Goal: Task Accomplishment & Management: Manage account settings

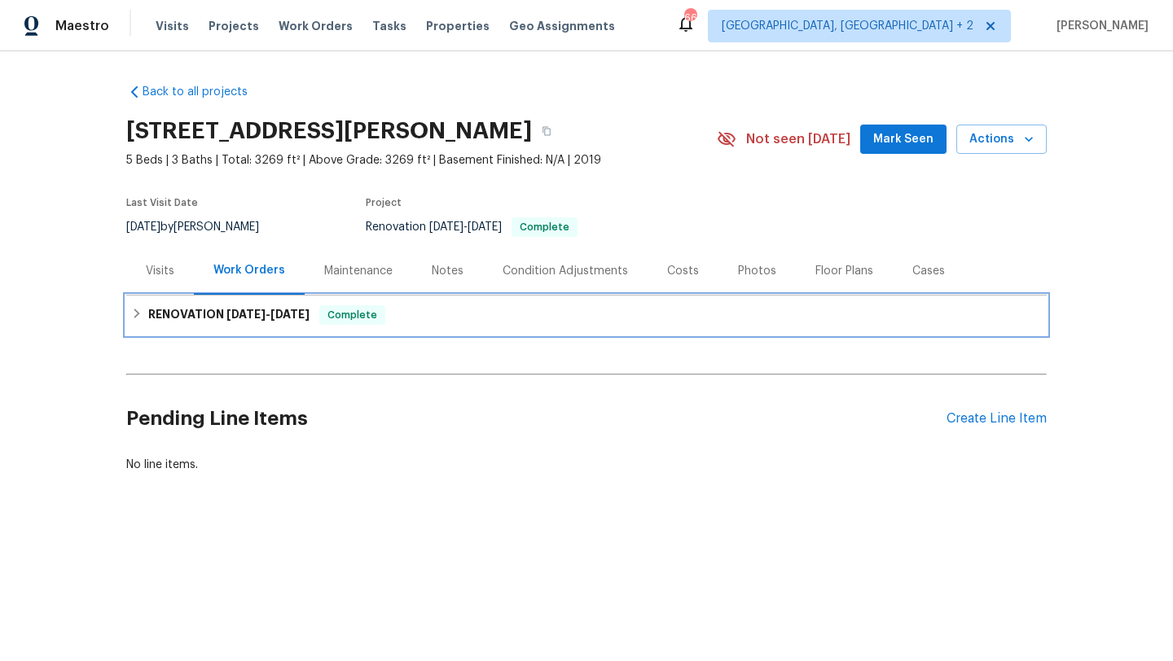
click at [331, 313] on span "Complete" at bounding box center [352, 315] width 63 height 16
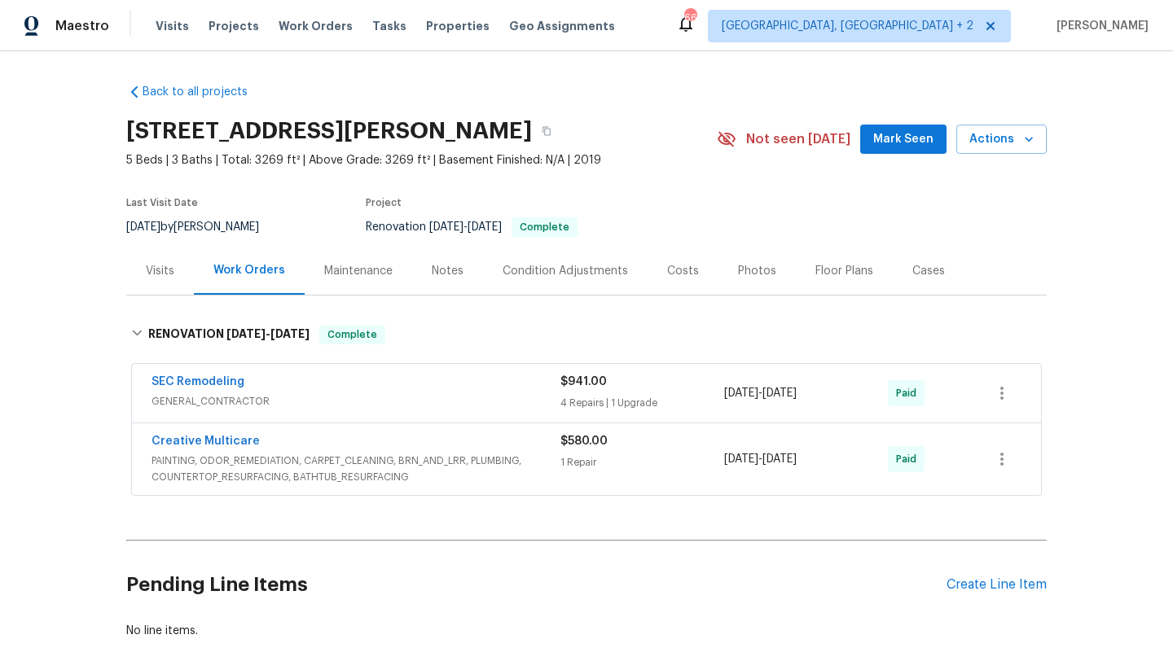
click at [348, 274] on div "Maintenance" at bounding box center [358, 271] width 68 height 16
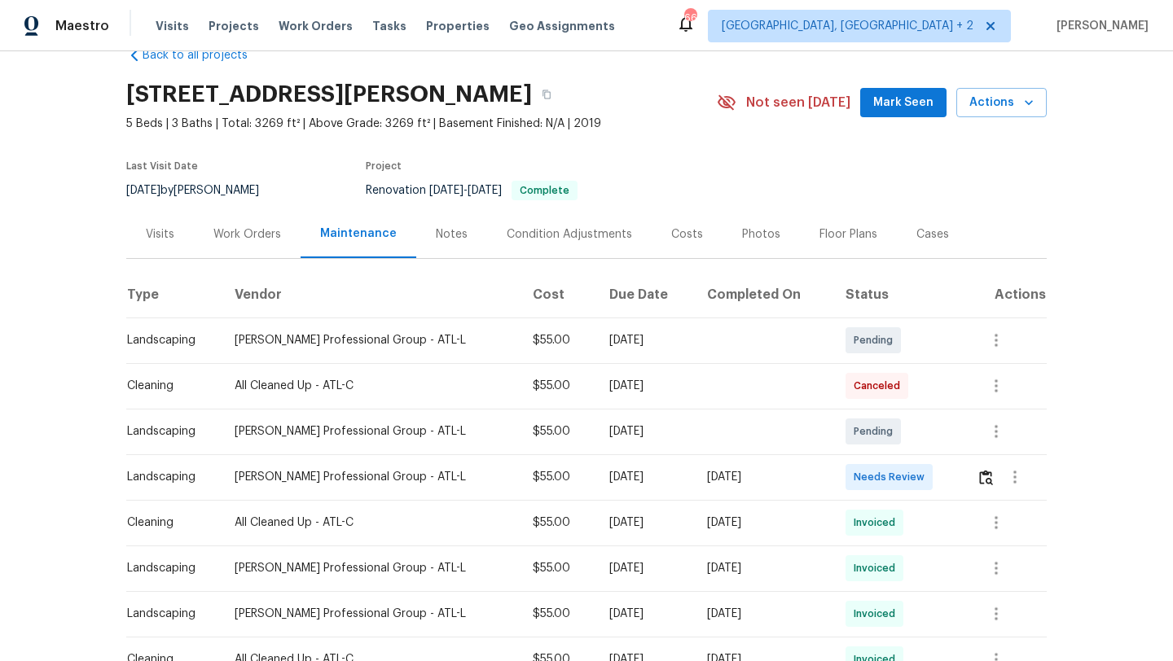
scroll to position [38, 0]
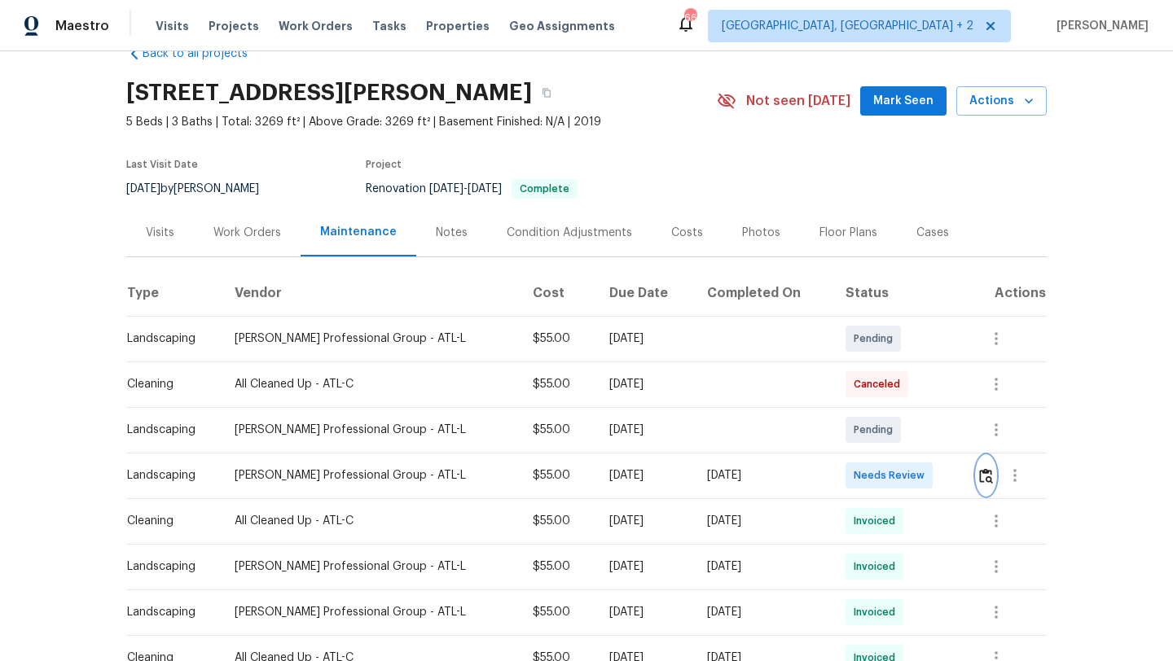
click at [983, 478] on img "button" at bounding box center [986, 475] width 14 height 15
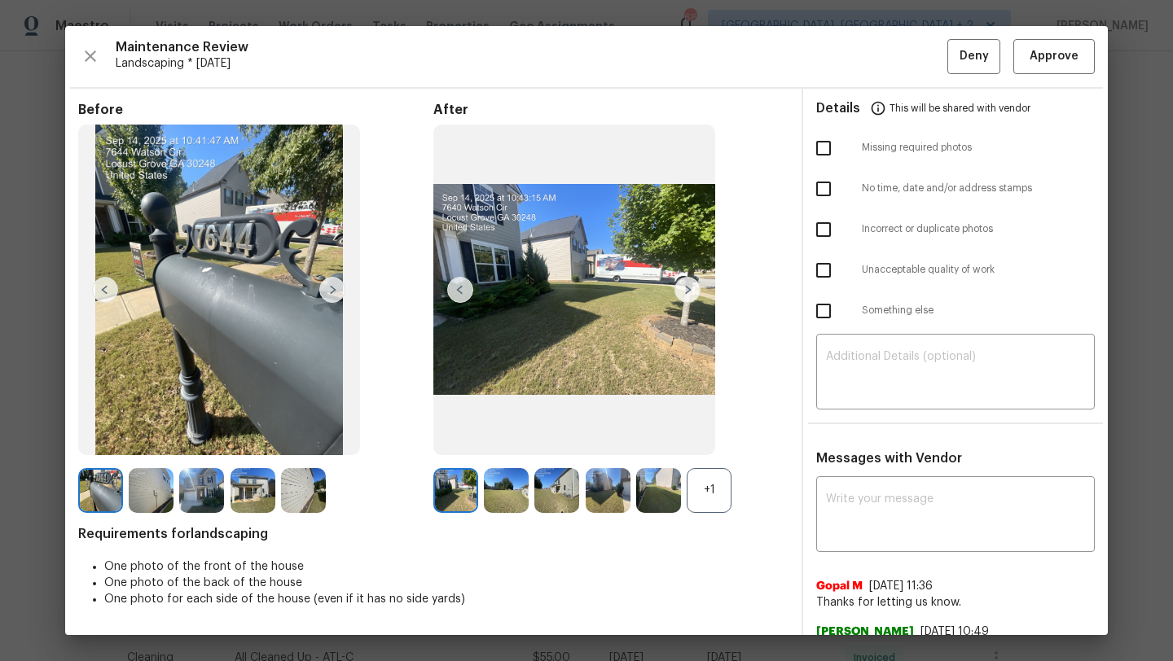
click at [723, 466] on div "After +1" at bounding box center [610, 307] width 355 height 411
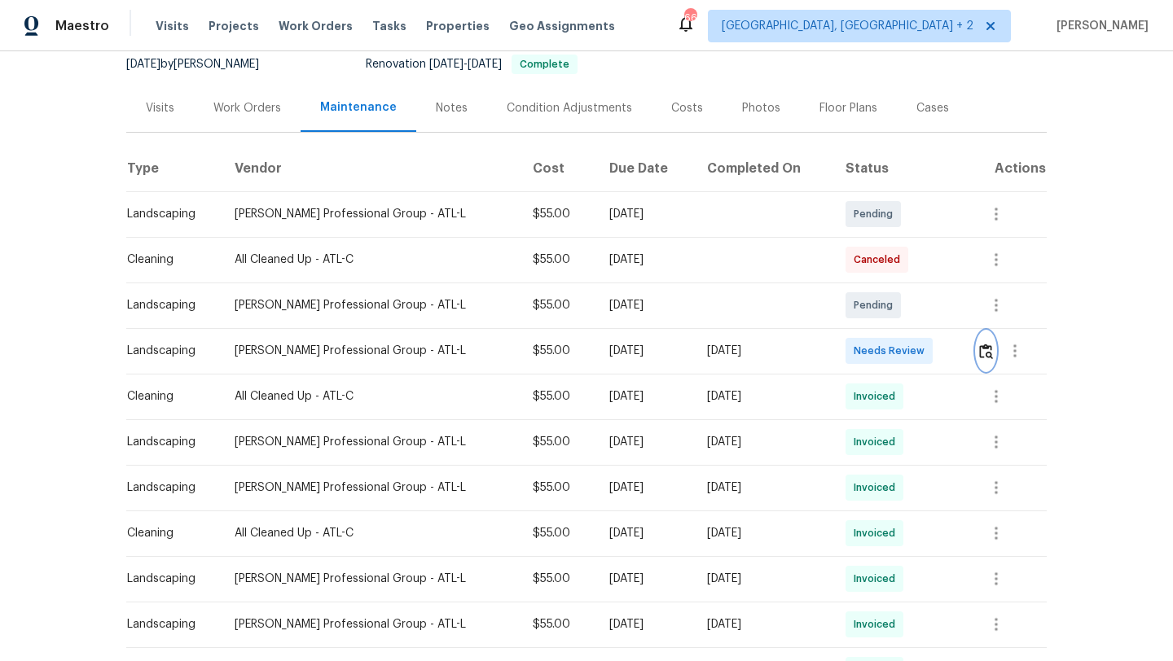
scroll to position [173, 0]
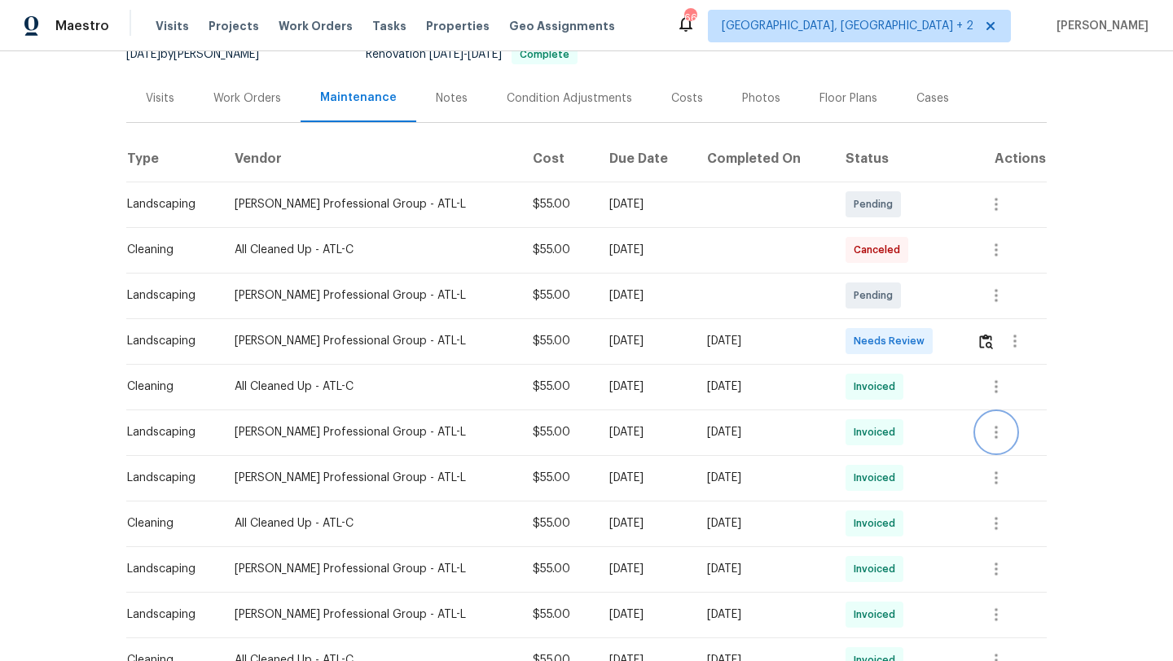
click at [990, 431] on icon "button" at bounding box center [996, 433] width 20 height 20
click at [1015, 455] on li "View details" at bounding box center [1033, 459] width 114 height 27
click at [1055, 450] on li "View details" at bounding box center [1033, 459] width 114 height 27
click at [1037, 471] on li "View details" at bounding box center [1033, 459] width 114 height 27
click at [1042, 454] on li "View details" at bounding box center [1033, 459] width 114 height 27
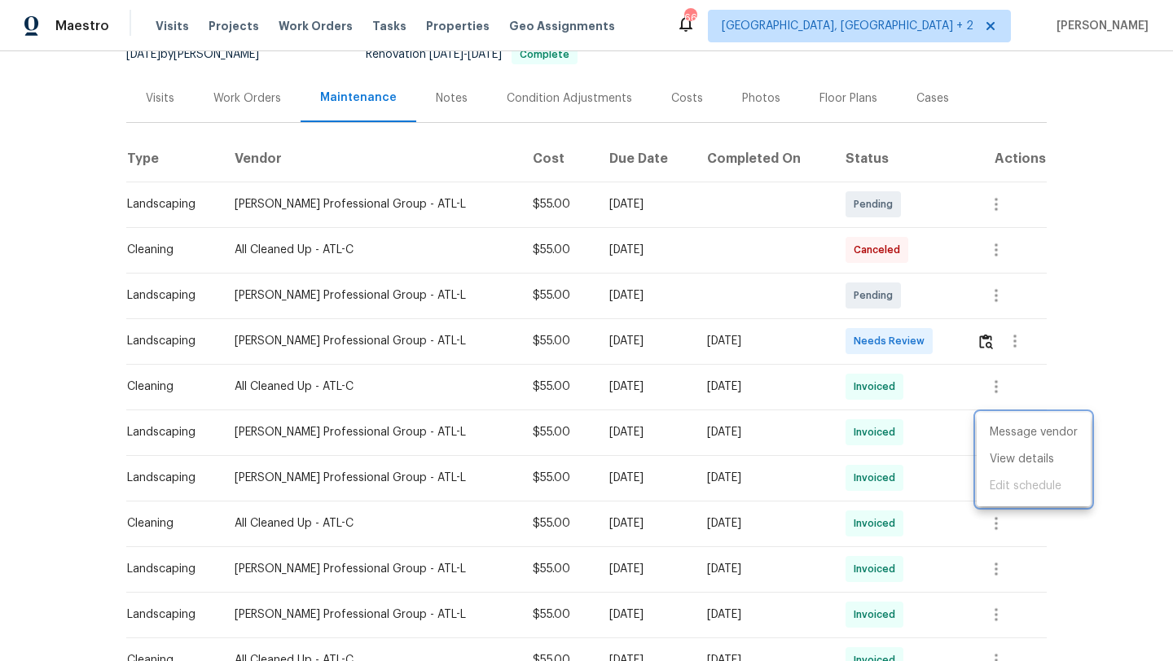
click at [1068, 314] on div at bounding box center [586, 330] width 1173 height 661
click at [983, 343] on img "button" at bounding box center [986, 341] width 14 height 15
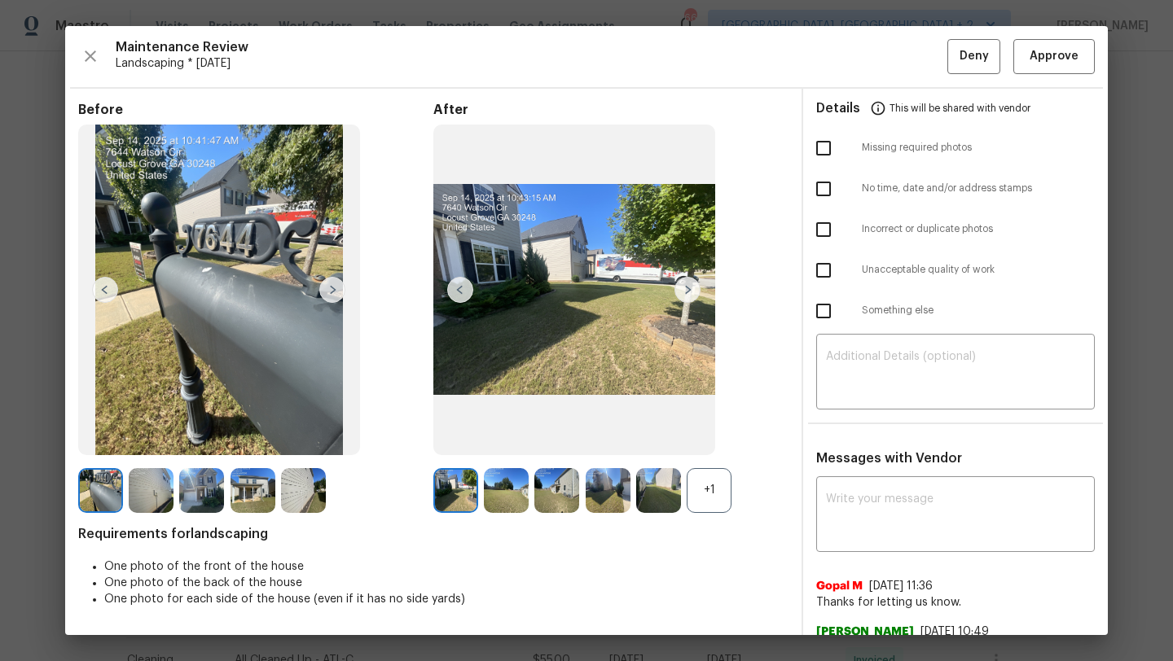
click at [517, 484] on img at bounding box center [506, 490] width 45 height 45
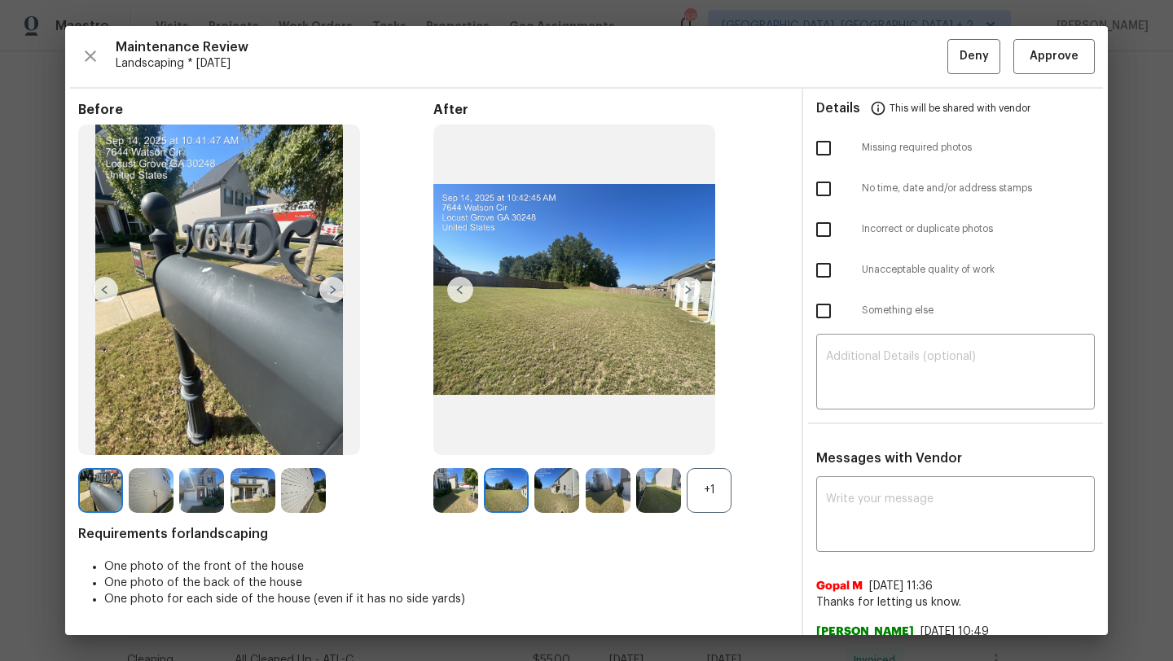
click at [623, 482] on img at bounding box center [608, 490] width 45 height 45
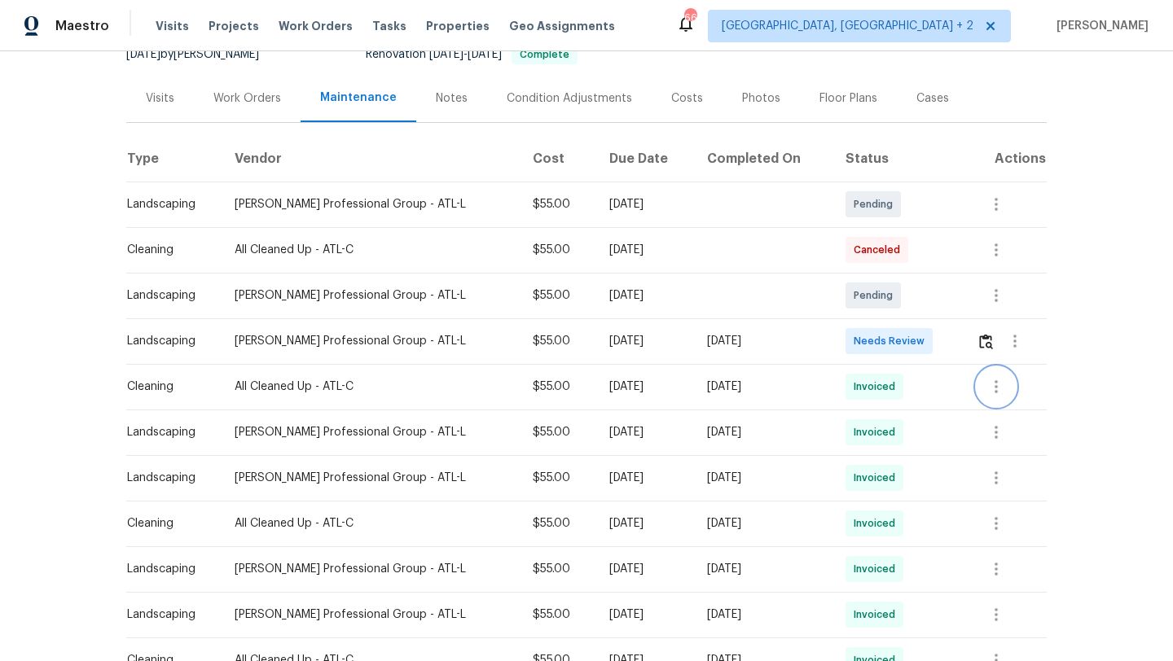
click at [986, 380] on icon "button" at bounding box center [996, 387] width 20 height 20
click at [1148, 270] on div at bounding box center [586, 330] width 1173 height 661
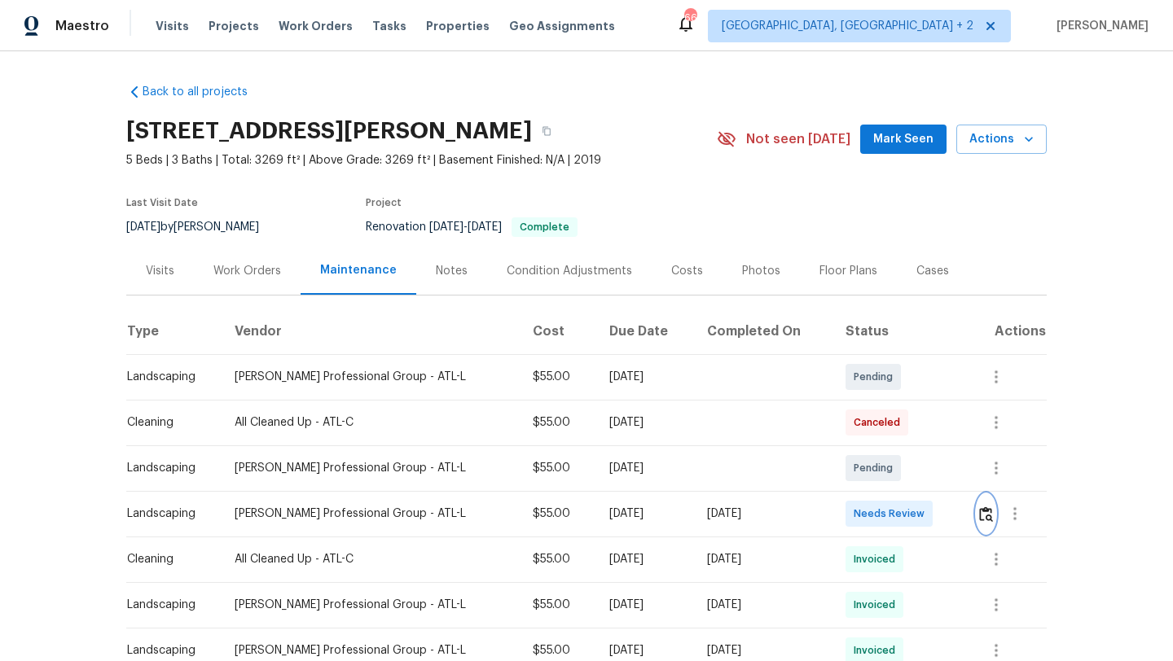
click at [989, 516] on img "button" at bounding box center [986, 514] width 14 height 15
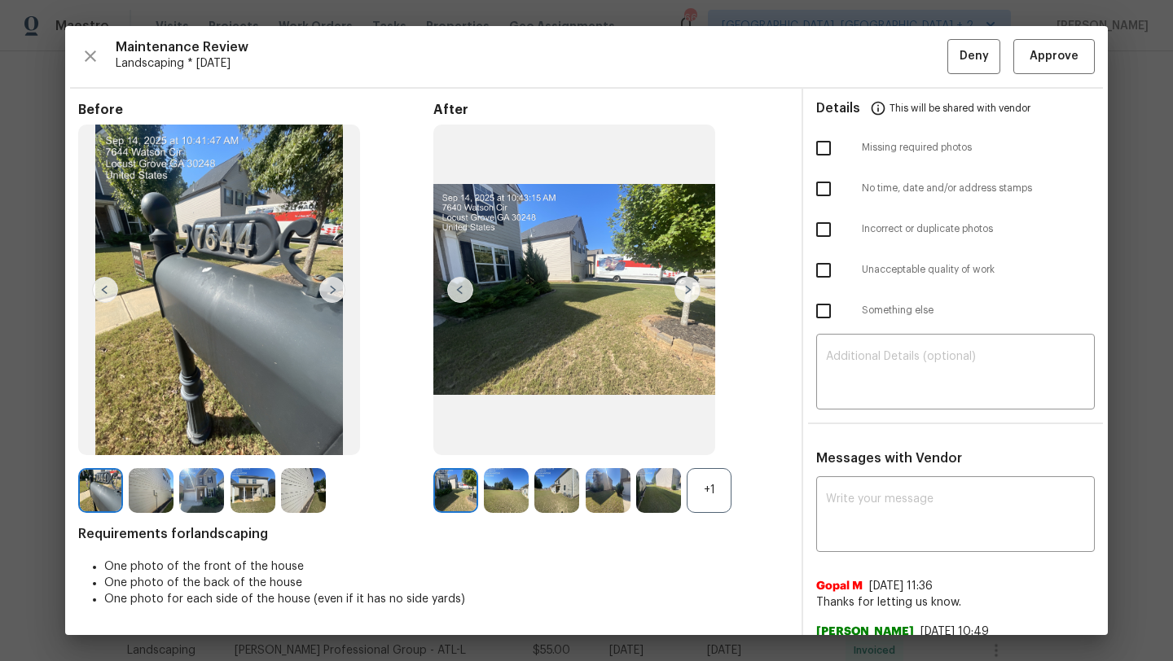
click at [502, 507] on img at bounding box center [506, 490] width 45 height 45
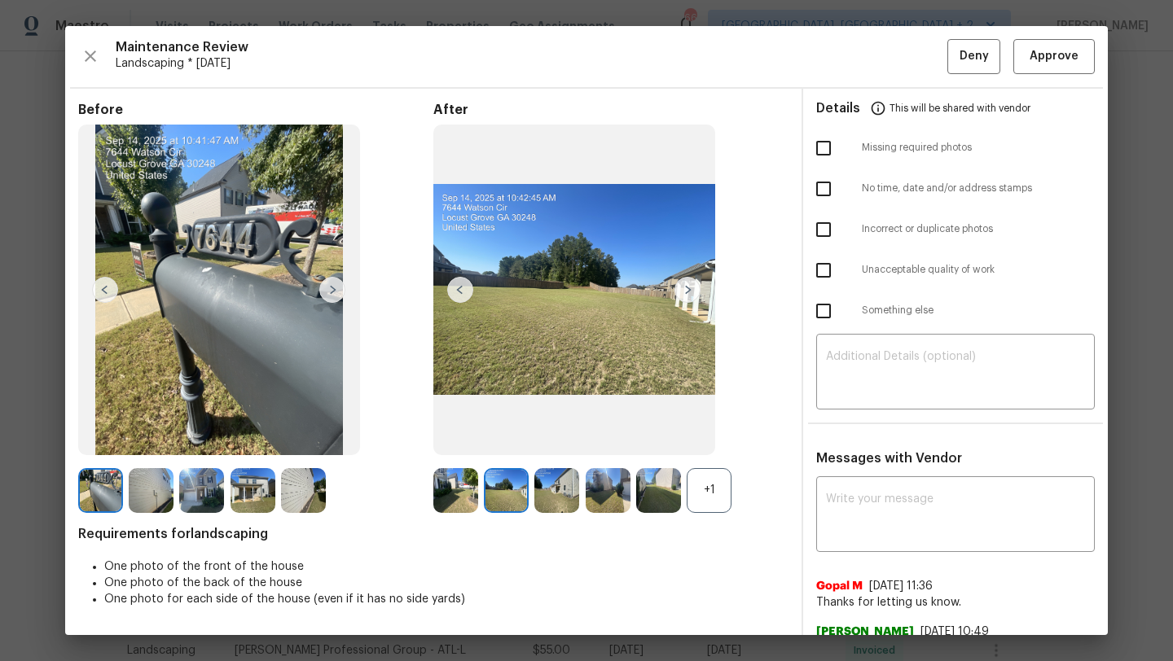
click at [549, 501] on img at bounding box center [556, 490] width 45 height 45
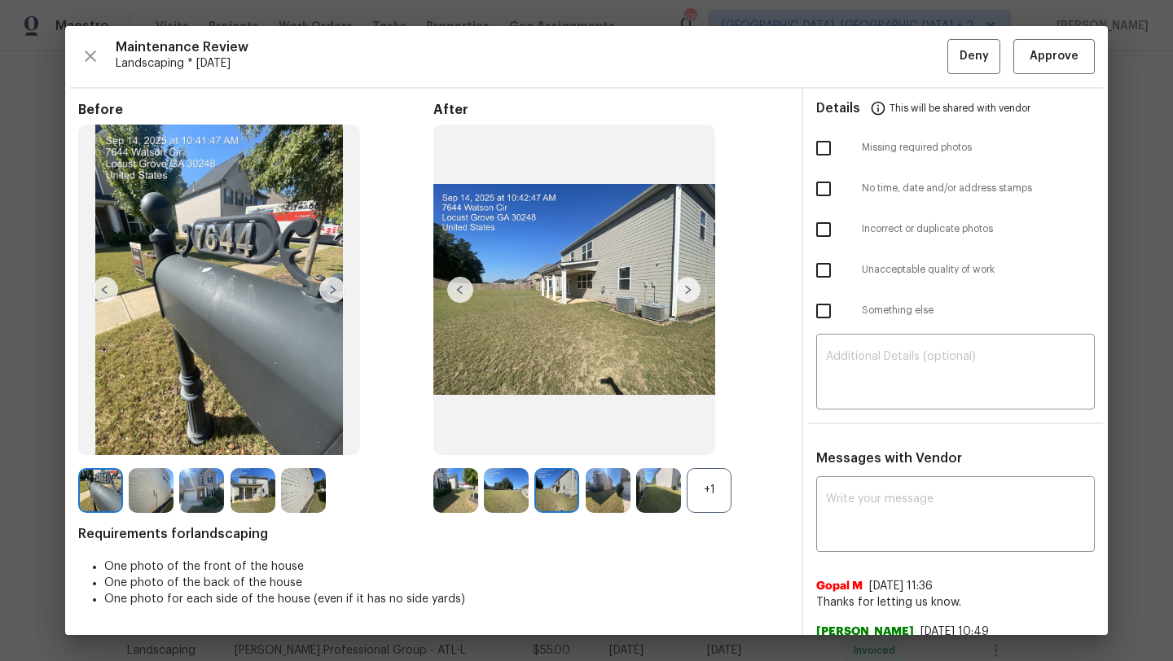
click at [612, 498] on img at bounding box center [608, 490] width 45 height 45
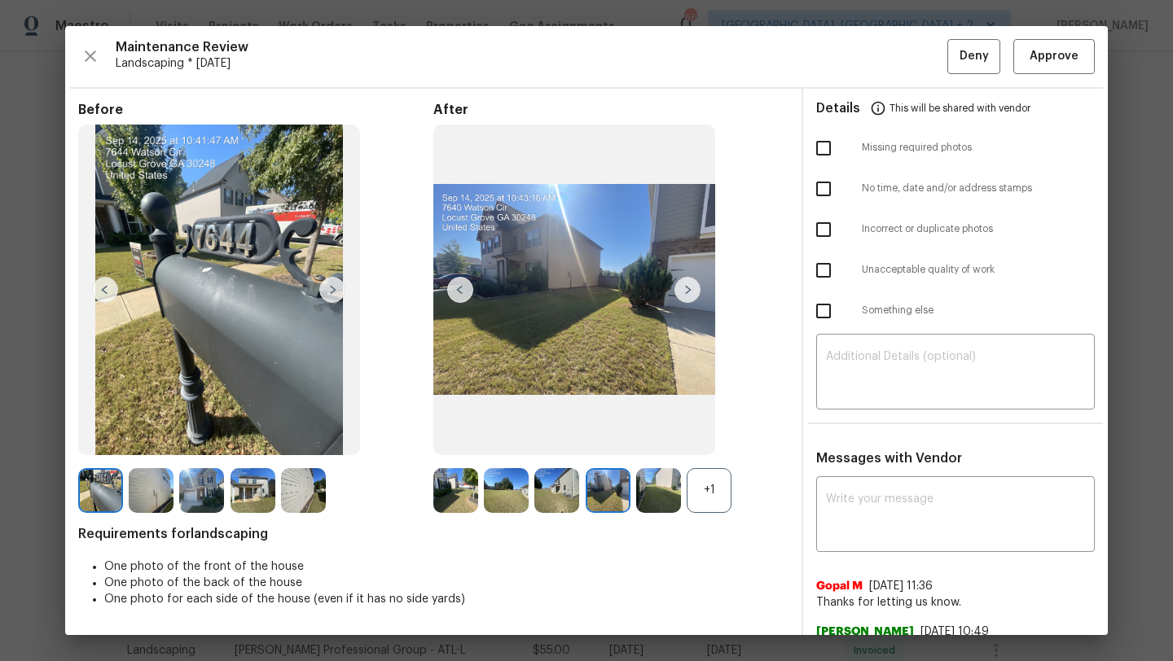
click at [640, 490] on img at bounding box center [658, 490] width 45 height 45
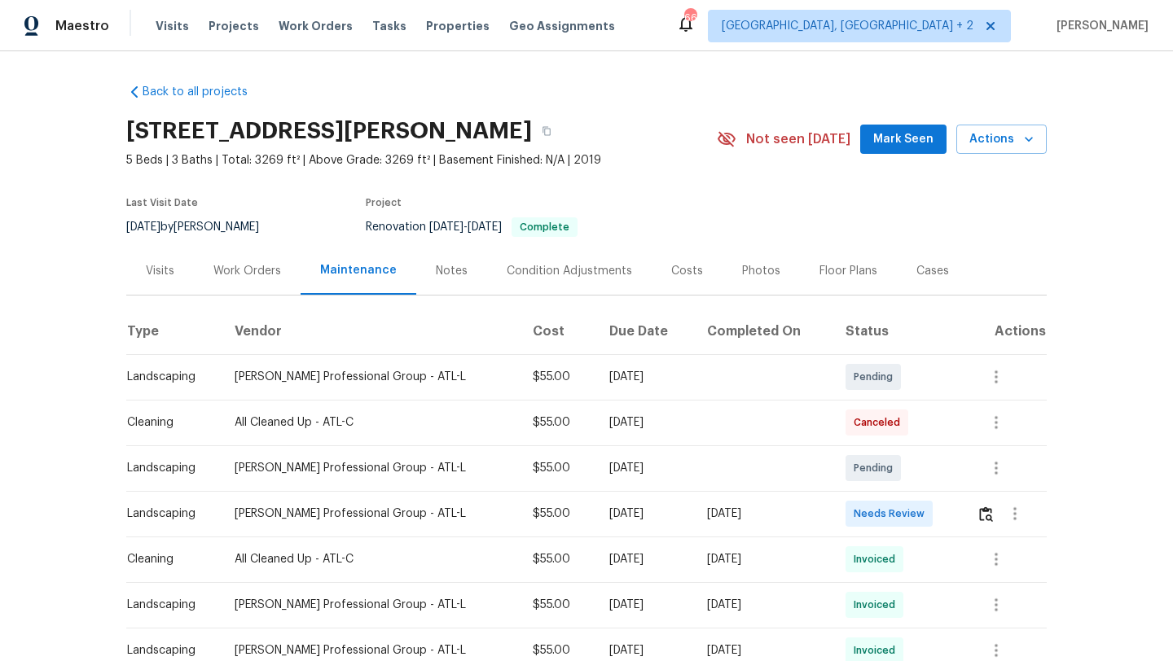
click at [967, 512] on td at bounding box center [1004, 514] width 83 height 46
click at [1005, 512] on icon "button" at bounding box center [1015, 514] width 20 height 20
click at [1093, 404] on div at bounding box center [586, 330] width 1173 height 661
click at [981, 516] on img "button" at bounding box center [986, 514] width 14 height 15
